Goal: Information Seeking & Learning: Learn about a topic

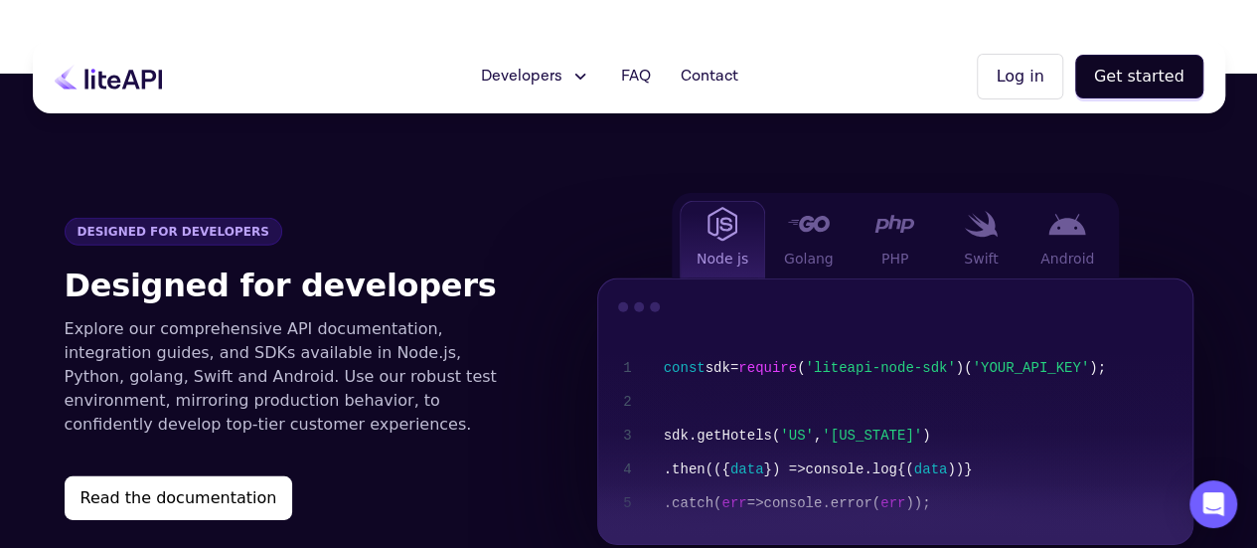
scroll to position [2782, 0]
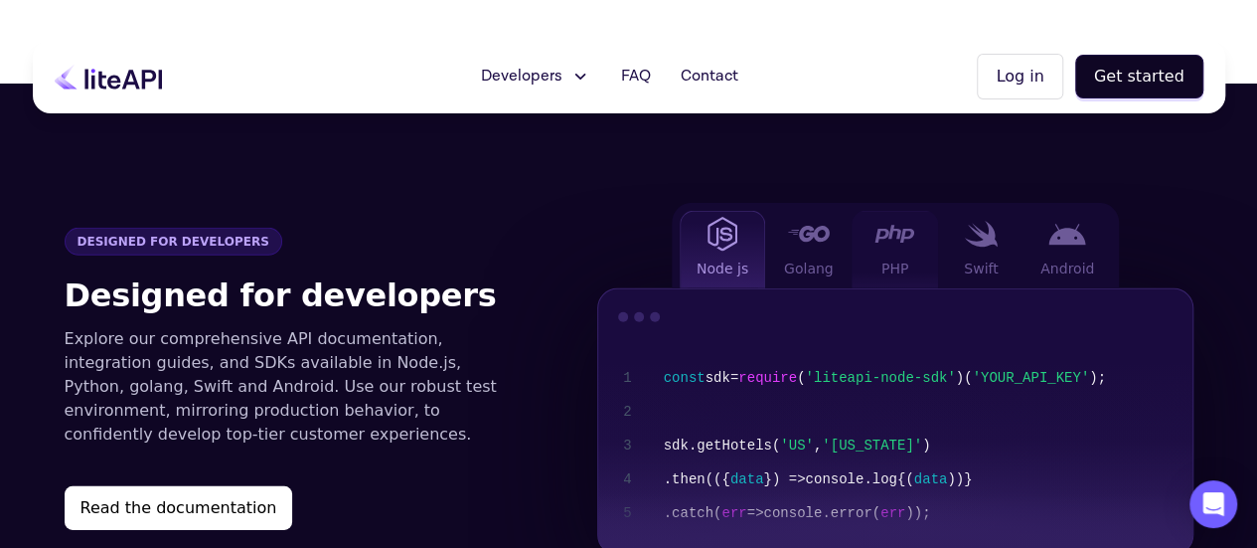
click at [890, 217] on div "PHP" at bounding box center [895, 250] width 86 height 78
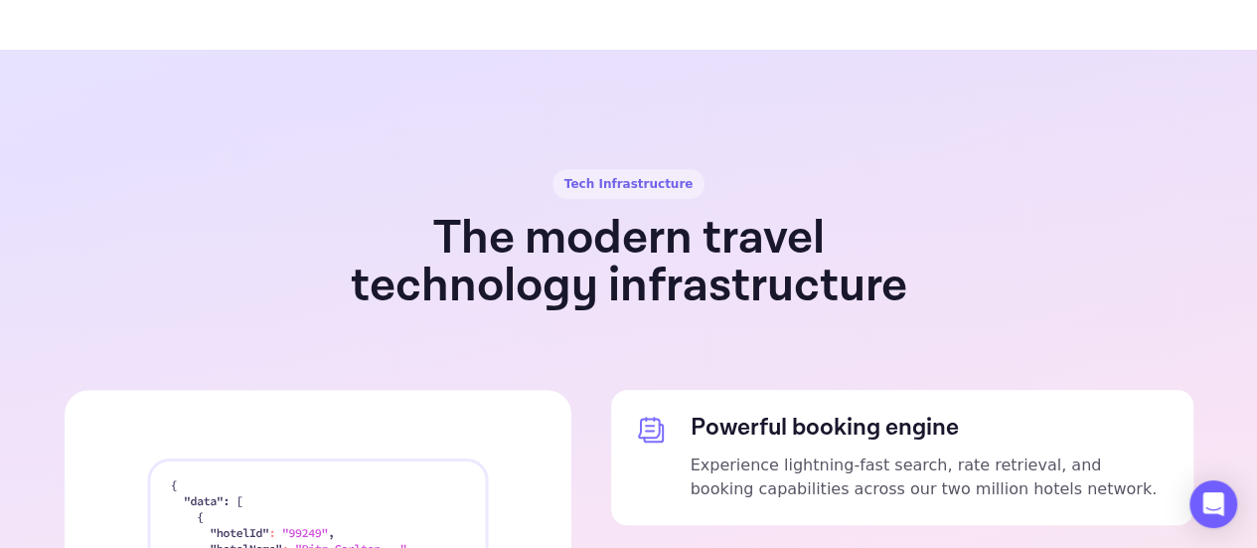
scroll to position [4269, 0]
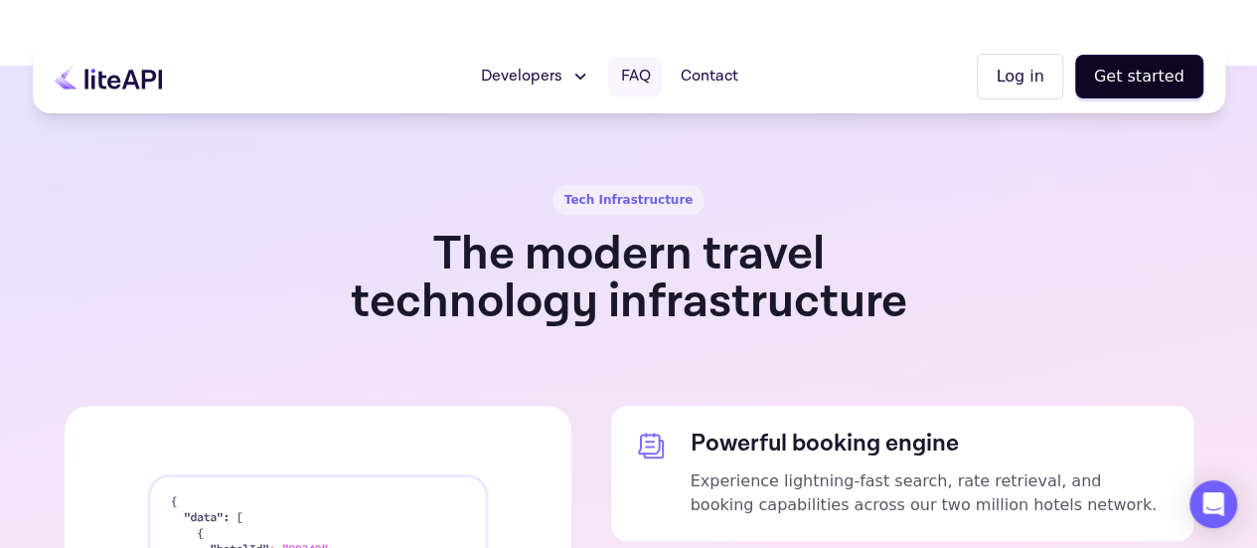
click at [648, 81] on span "FAQ" at bounding box center [635, 77] width 30 height 24
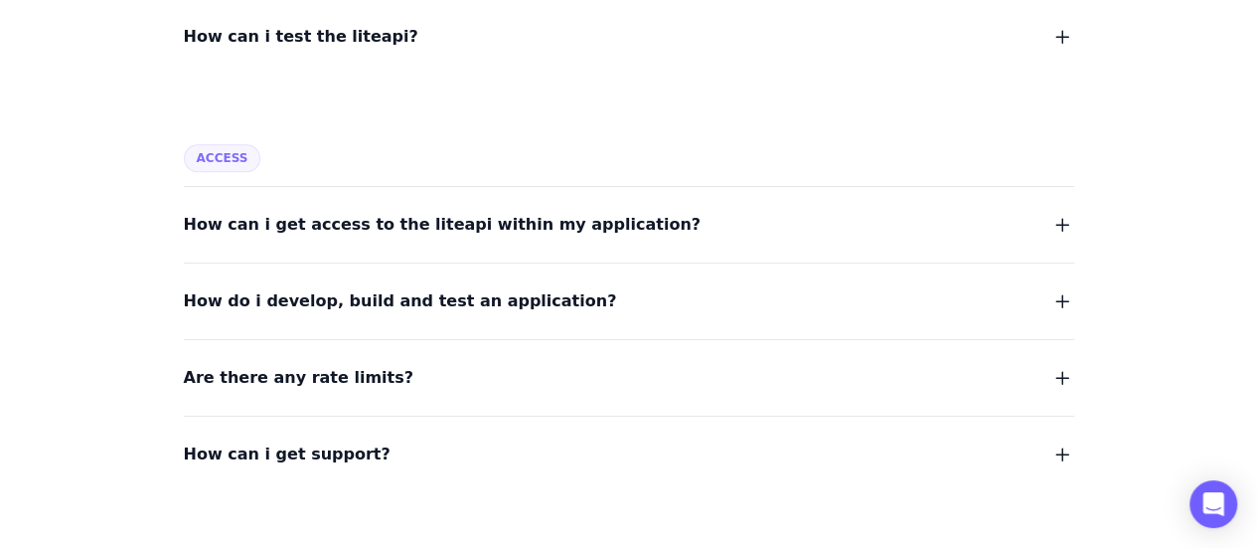
scroll to position [789, 0]
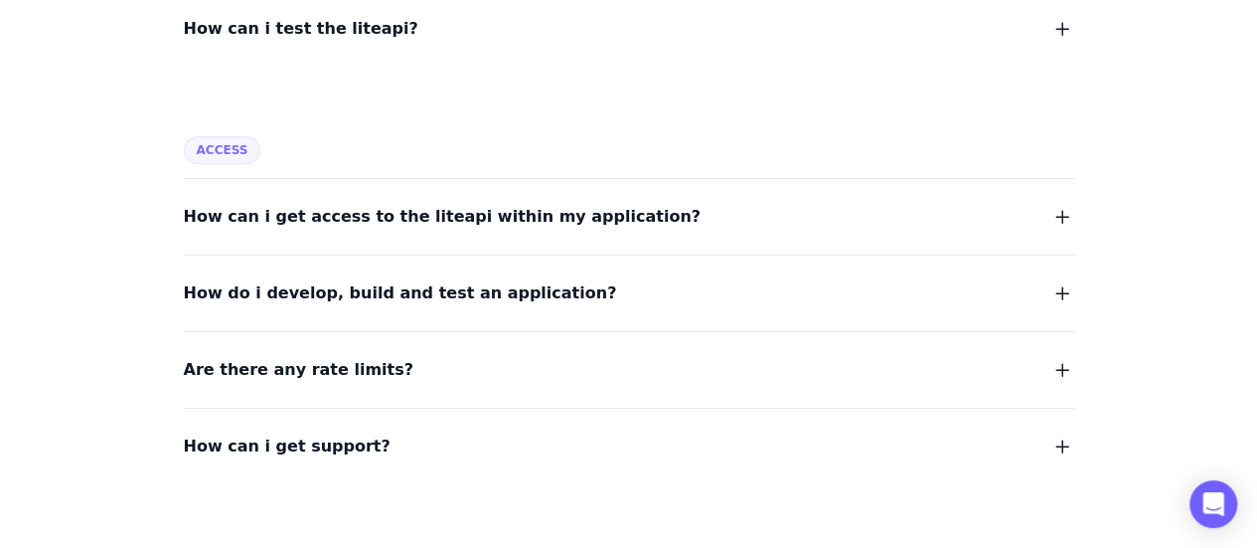
click at [252, 375] on span "Are there any rate limits?" at bounding box center [299, 370] width 230 height 28
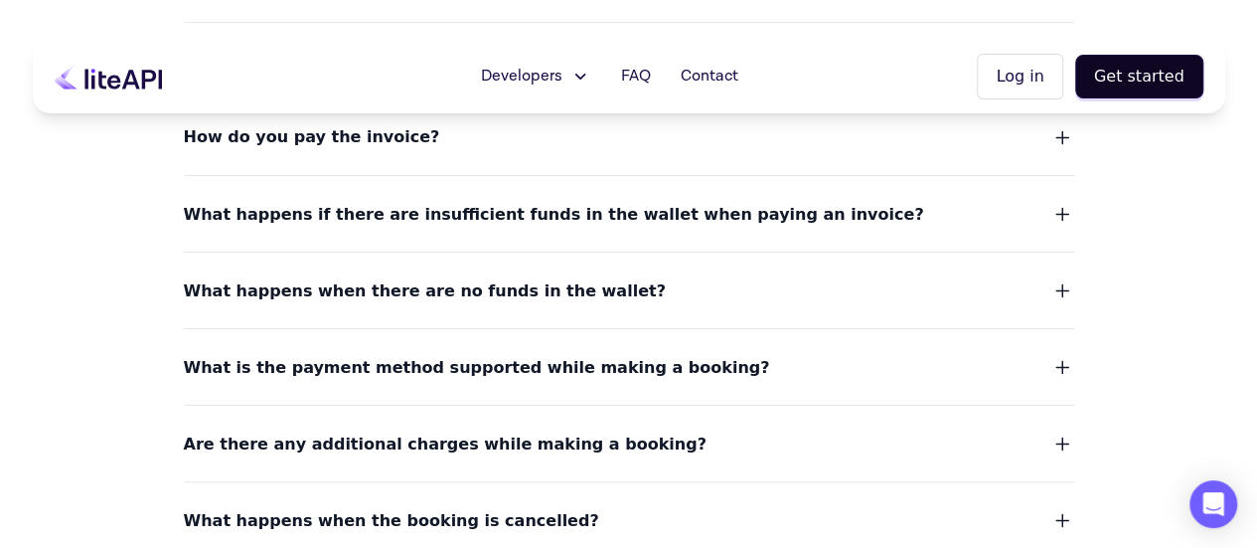
scroll to position [1659, 0]
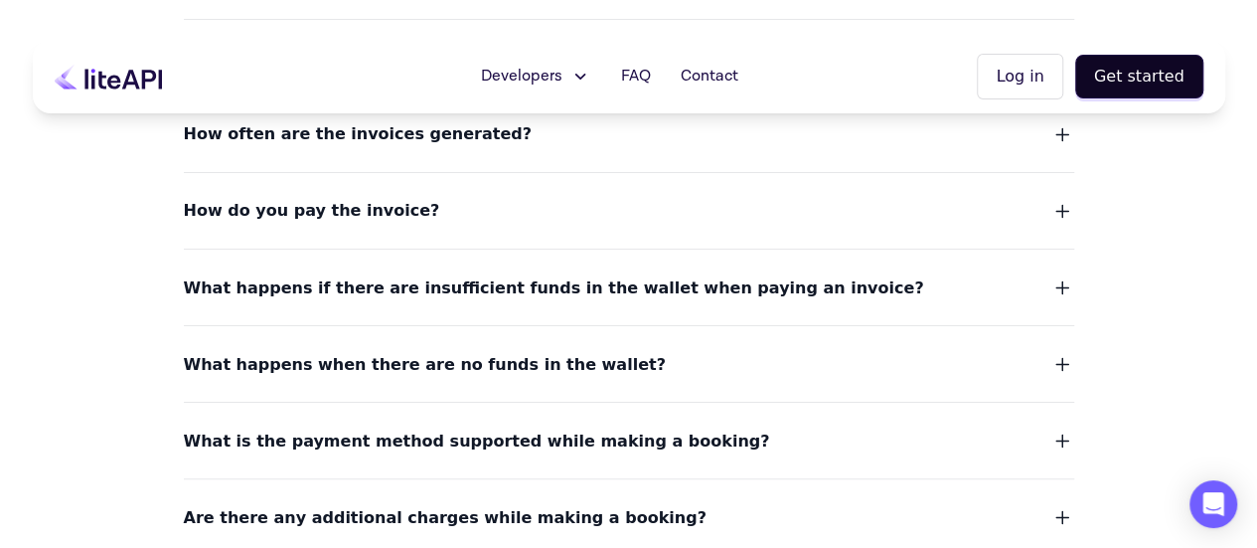
click at [348, 204] on span "How do you pay the invoice?" at bounding box center [312, 211] width 256 height 28
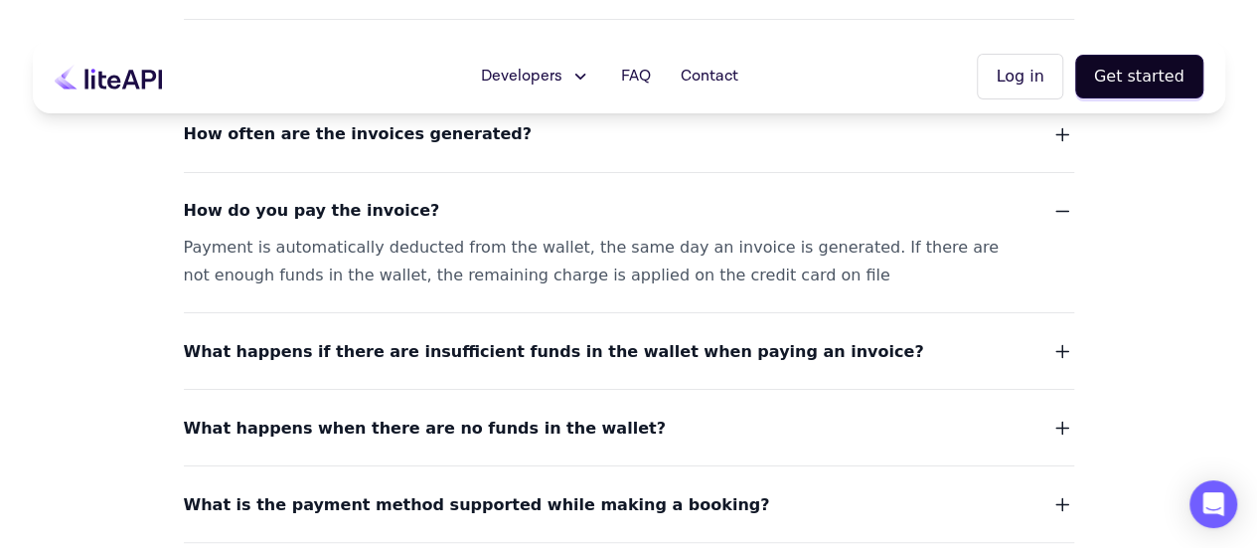
click at [583, 71] on icon at bounding box center [579, 77] width 21 height 20
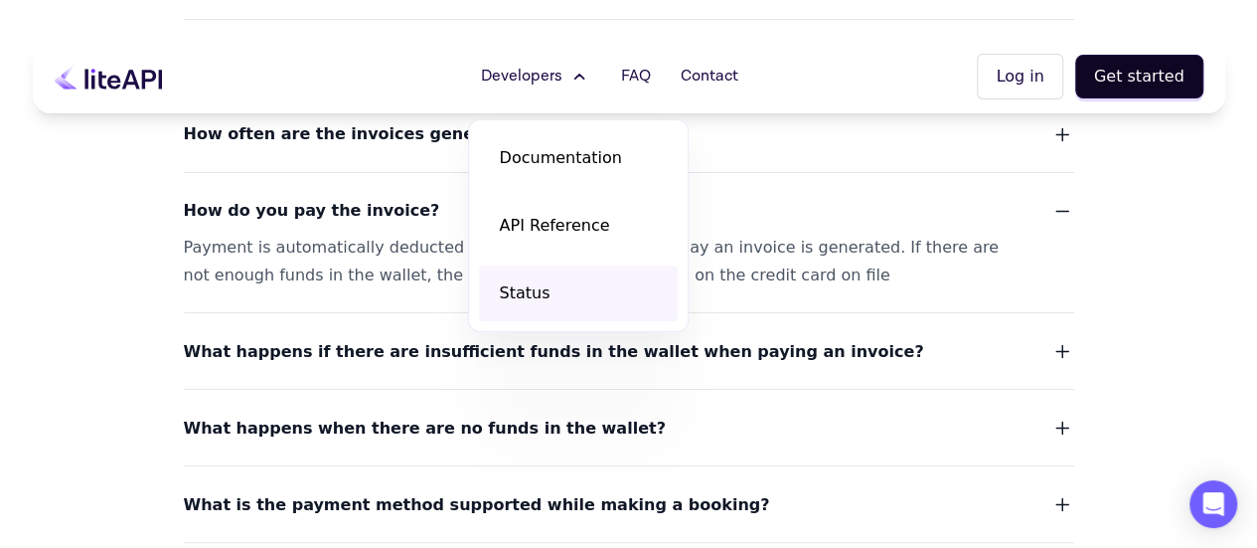
click at [543, 299] on span "Status" at bounding box center [524, 293] width 51 height 24
